Goal: Information Seeking & Learning: Learn about a topic

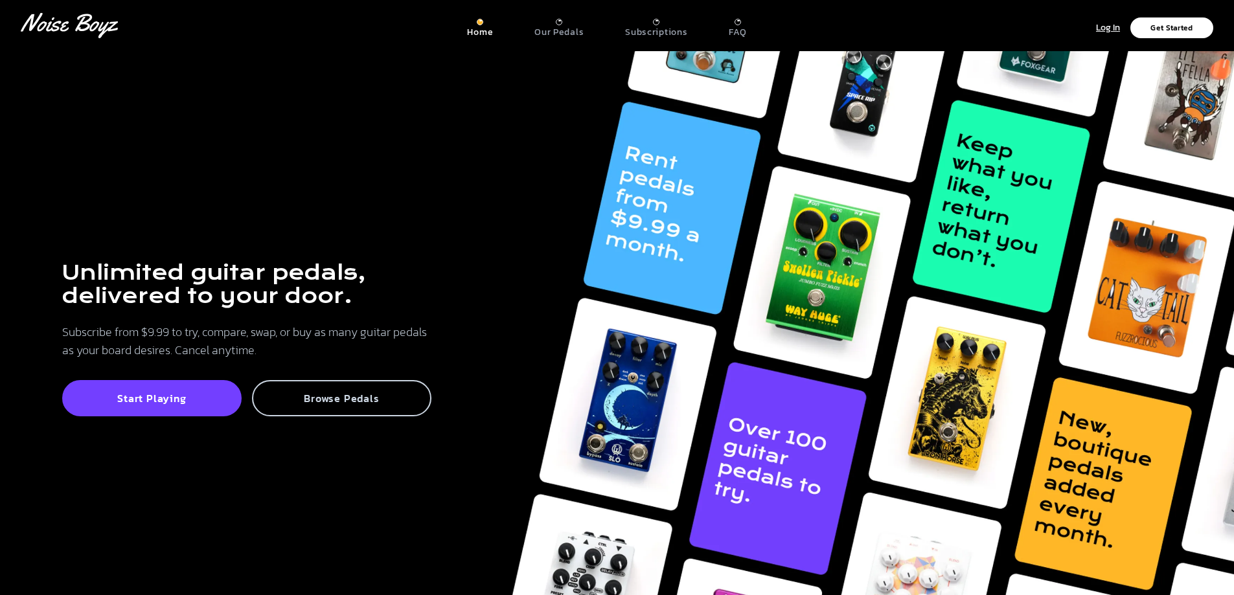
click at [295, 389] on div "Browse Pedals" at bounding box center [341, 398] width 179 height 36
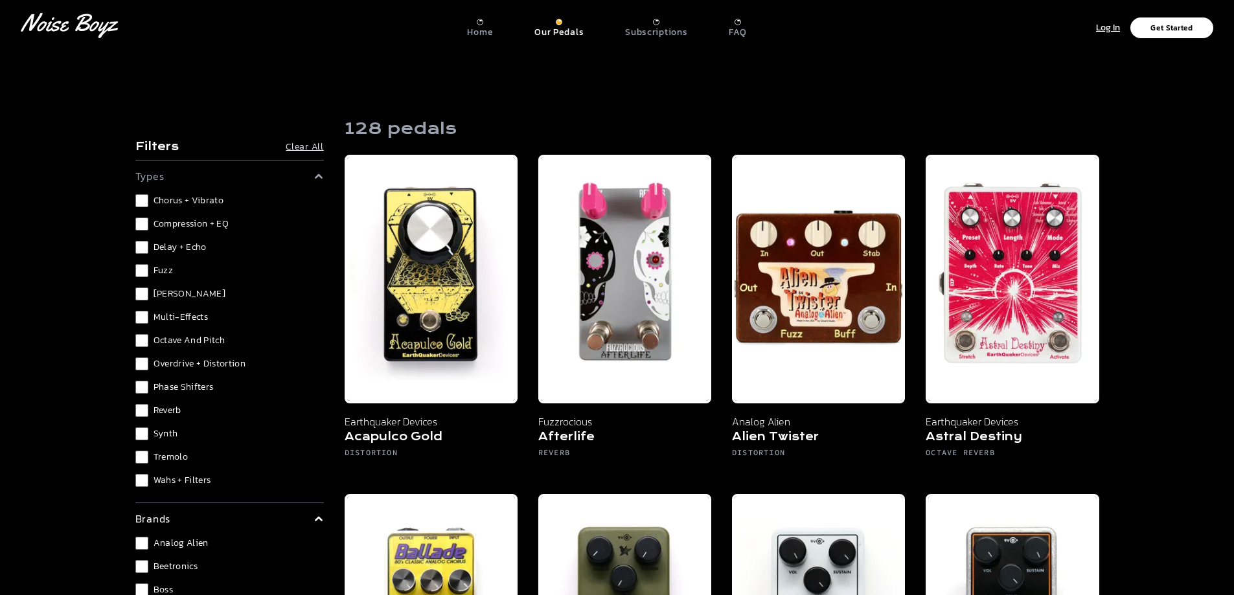
scroll to position [65, 0]
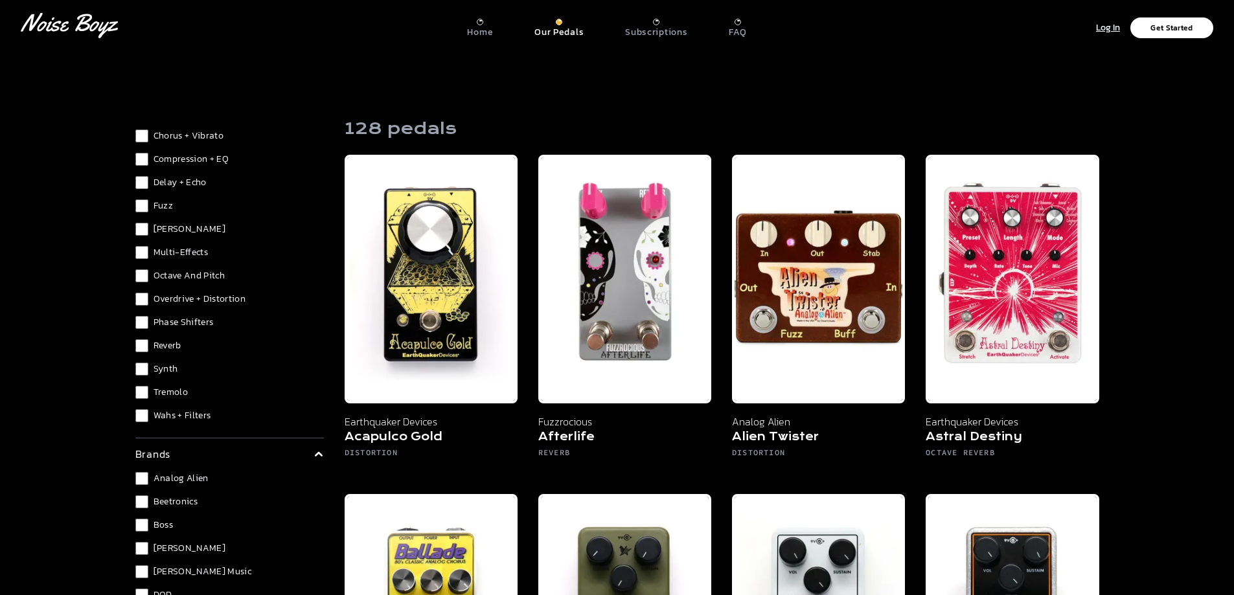
click at [234, 301] on span "Overdrive + Distortion" at bounding box center [200, 299] width 93 height 13
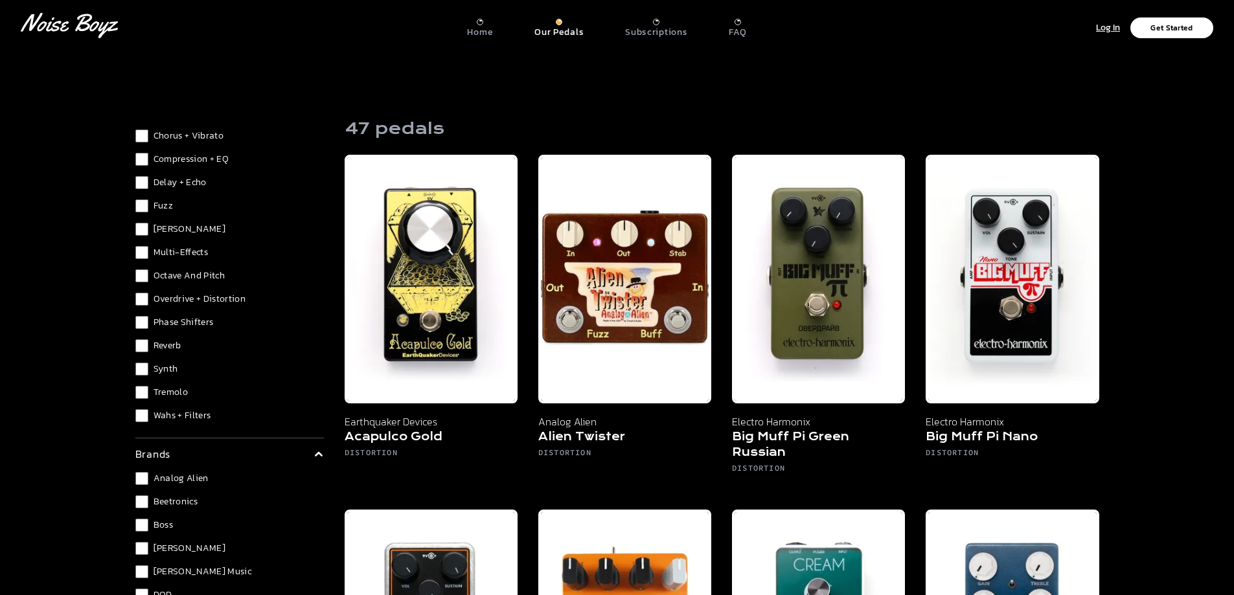
click at [569, 24] on div "Our Pedals" at bounding box center [558, 28] width 49 height 19
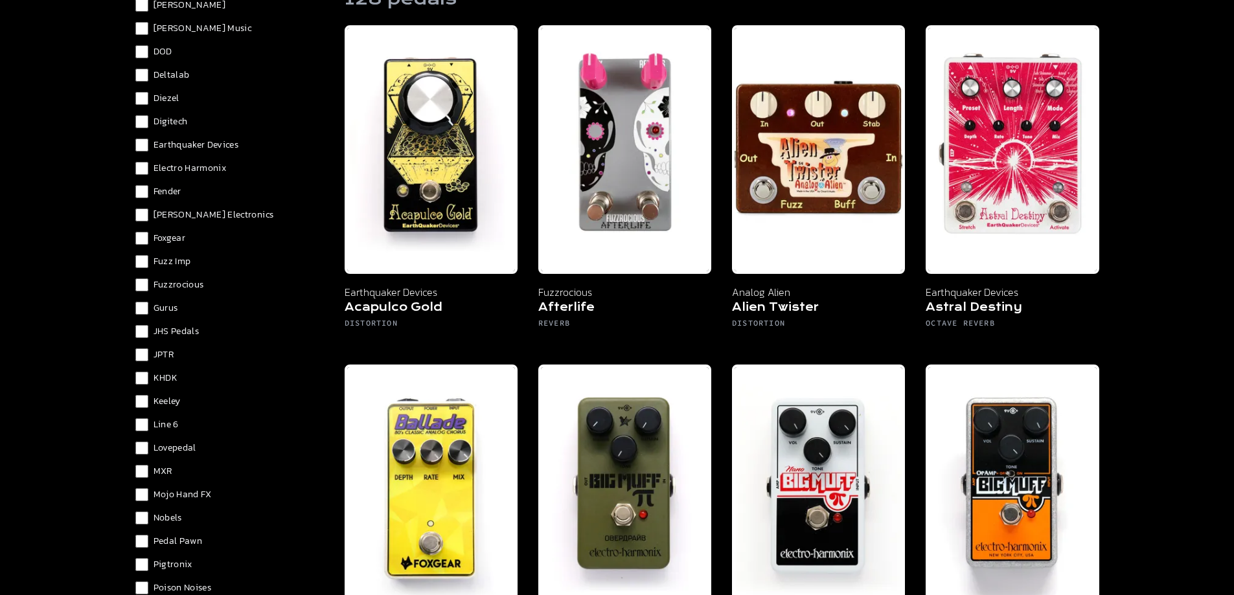
scroll to position [231, 0]
